Goal: Information Seeking & Learning: Learn about a topic

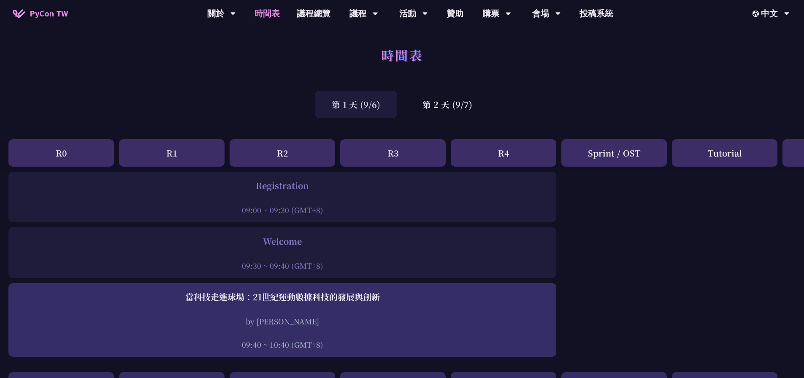
drag, startPoint x: 644, startPoint y: 262, endPoint x: 639, endPoint y: 268, distance: 7.3
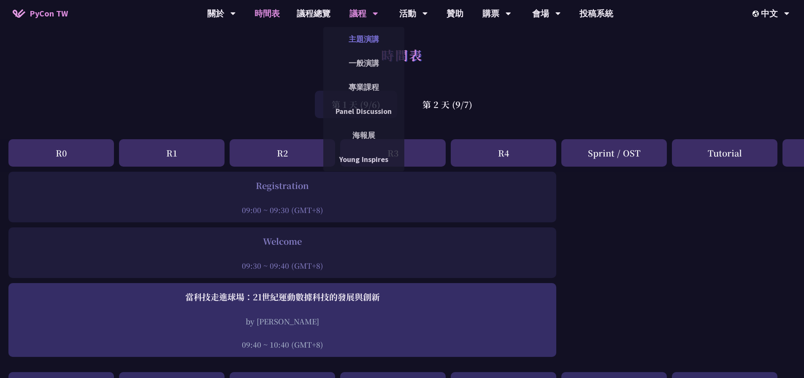
click at [367, 40] on link "主題演講" at bounding box center [363, 39] width 81 height 20
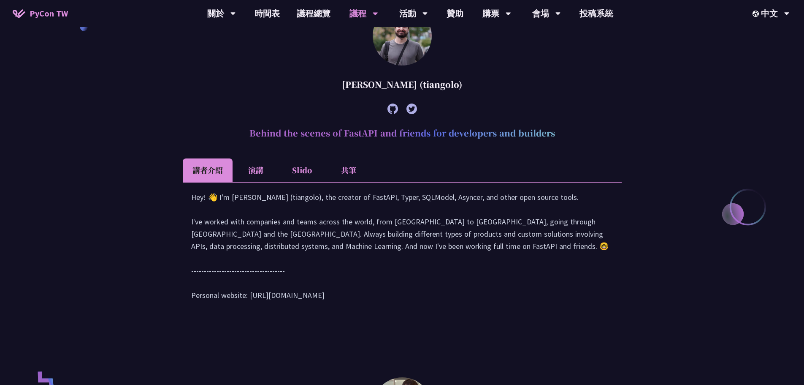
scroll to position [296, 0]
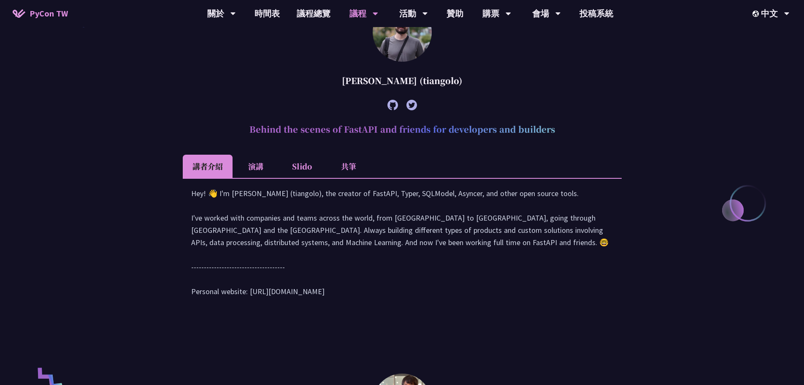
click at [260, 169] on li "演講" at bounding box center [256, 166] width 46 height 23
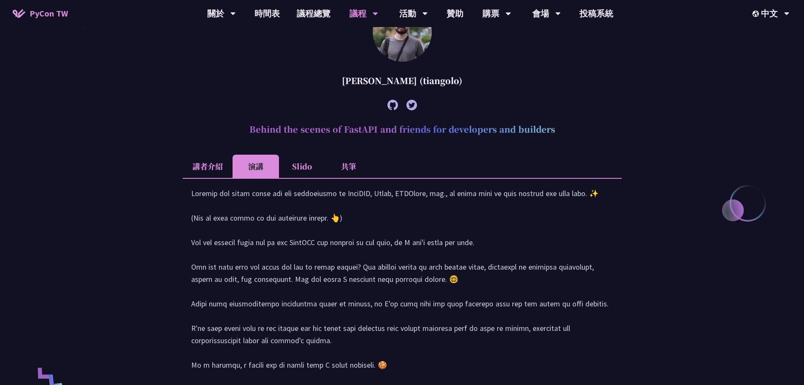
click at [309, 170] on li "Slido" at bounding box center [302, 166] width 46 height 23
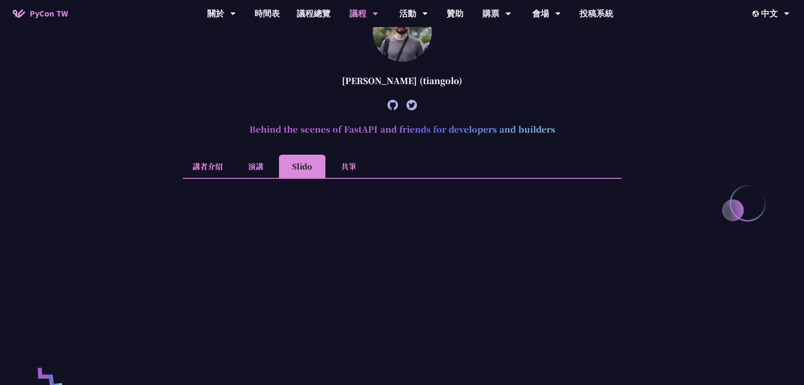
click at [256, 162] on li "演講" at bounding box center [256, 166] width 46 height 23
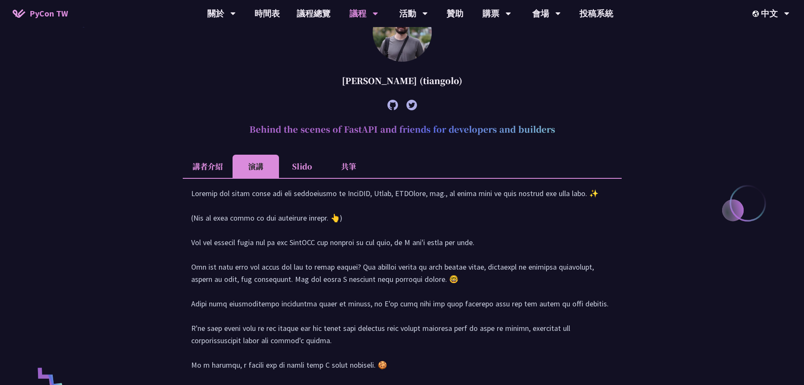
scroll to position [0, 0]
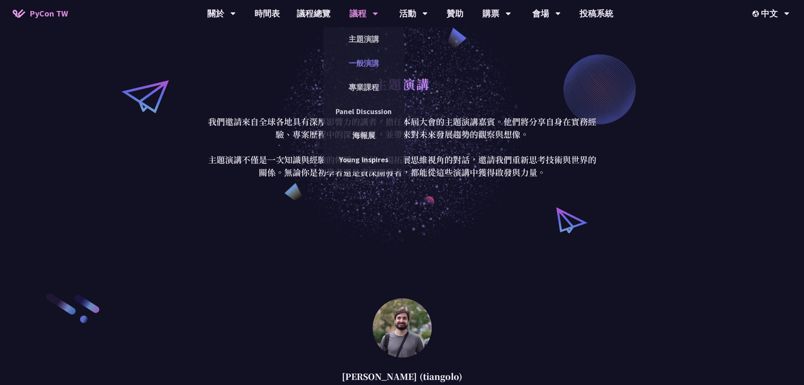
click at [367, 61] on link "一般演講" at bounding box center [363, 63] width 81 height 20
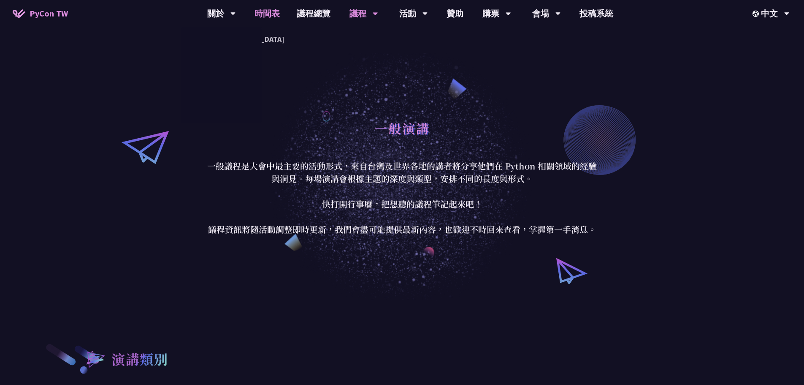
click at [274, 14] on link "時間表" at bounding box center [267, 13] width 42 height 27
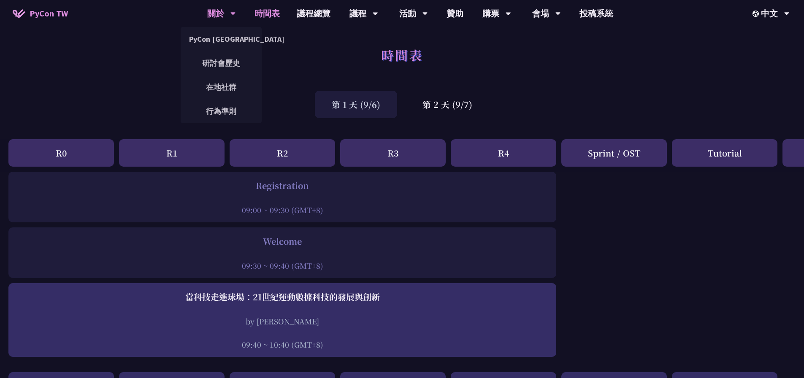
click at [220, 15] on div "關於" at bounding box center [221, 13] width 29 height 27
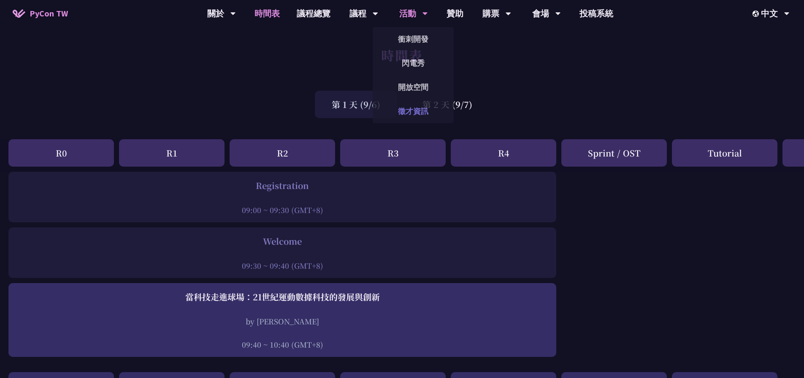
click at [410, 104] on link "徵才資訊" at bounding box center [413, 111] width 81 height 20
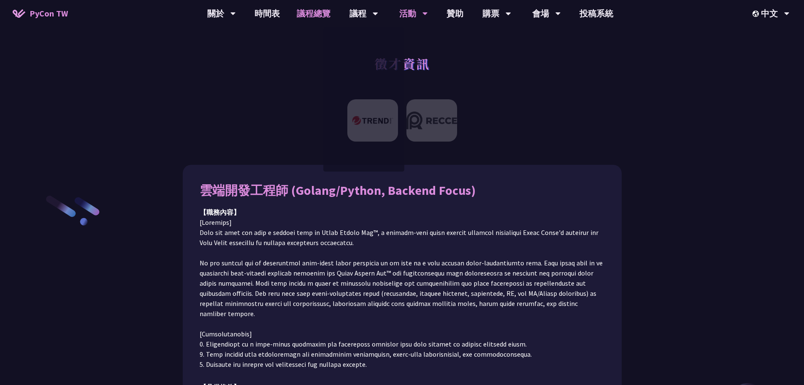
click at [312, 11] on link "議程總覽" at bounding box center [313, 13] width 51 height 27
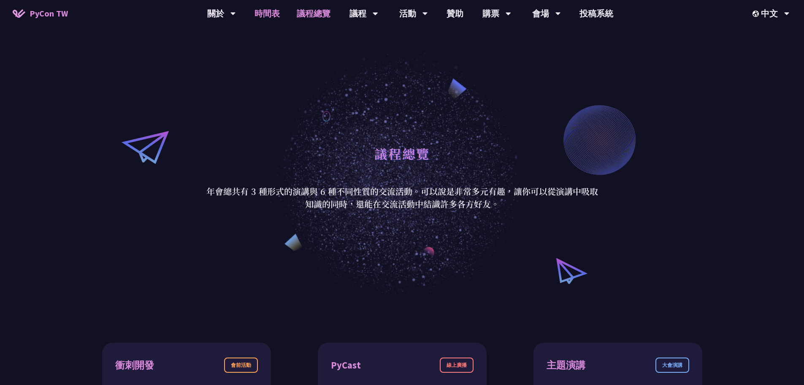
click at [275, 15] on link "時間表" at bounding box center [267, 13] width 42 height 27
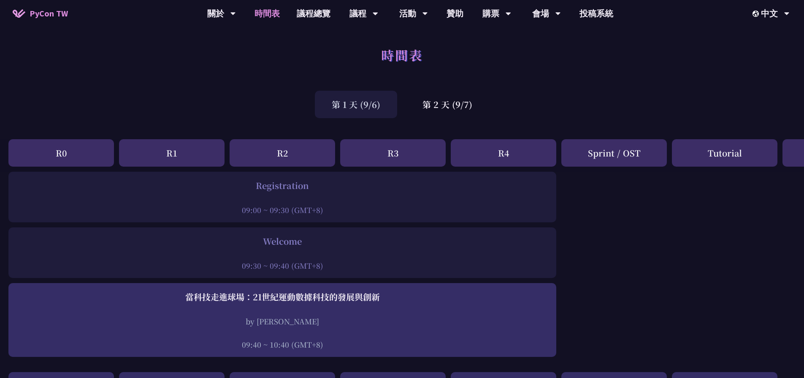
click at [730, 156] on div "Tutorial" at bounding box center [725, 152] width 106 height 27
click at [425, 109] on div "第 2 天 (9/7)" at bounding box center [448, 104] width 84 height 27
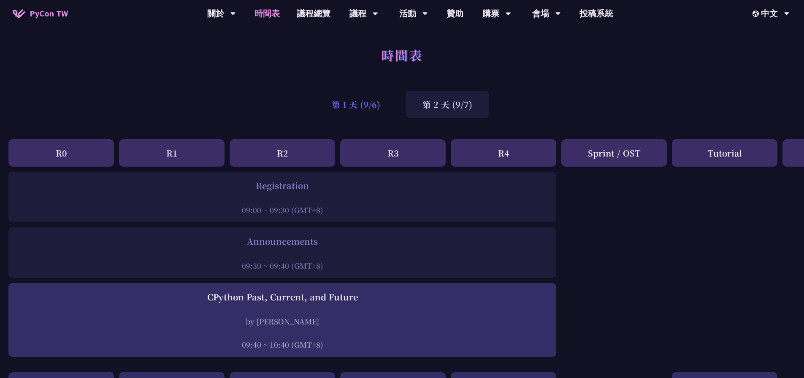
click at [361, 105] on div "第 1 天 (9/6)" at bounding box center [356, 104] width 82 height 27
